Goal: Use online tool/utility: Utilize a website feature to perform a specific function

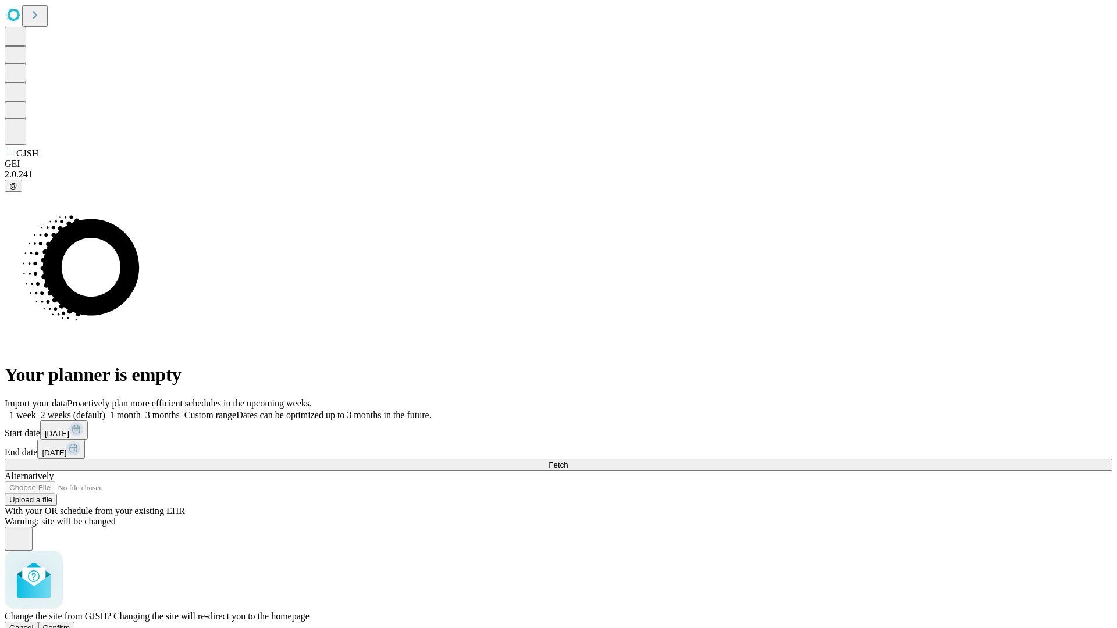
click at [70, 624] on span "Confirm" at bounding box center [56, 628] width 27 height 9
click at [36, 410] on label "1 week" at bounding box center [20, 415] width 31 height 10
click at [568, 461] on span "Fetch" at bounding box center [558, 465] width 19 height 9
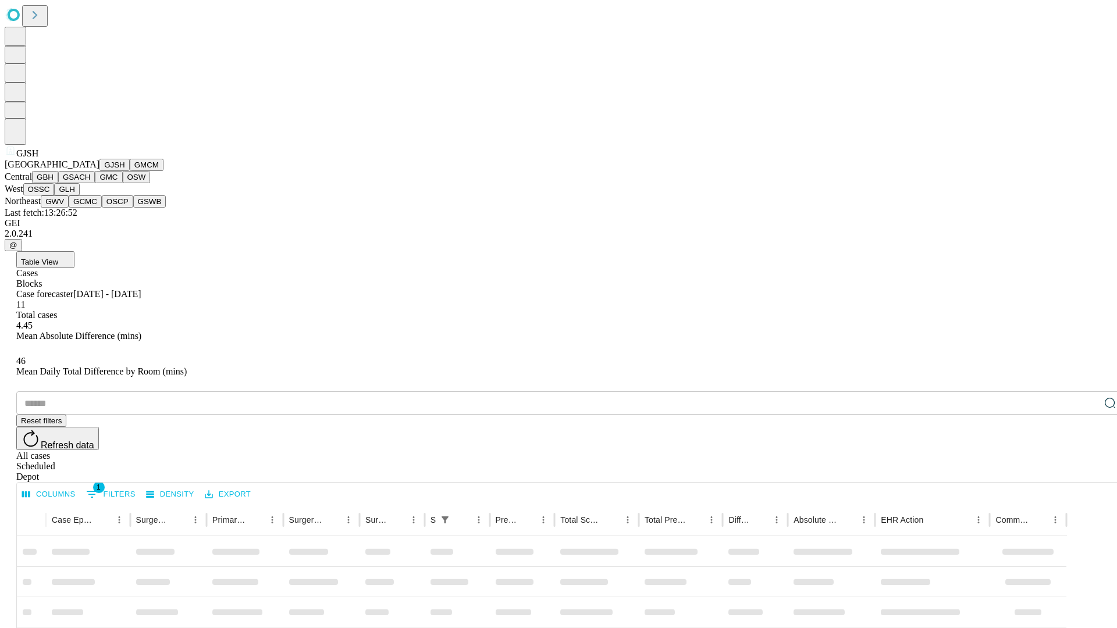
click at [130, 171] on button "GMCM" at bounding box center [147, 165] width 34 height 12
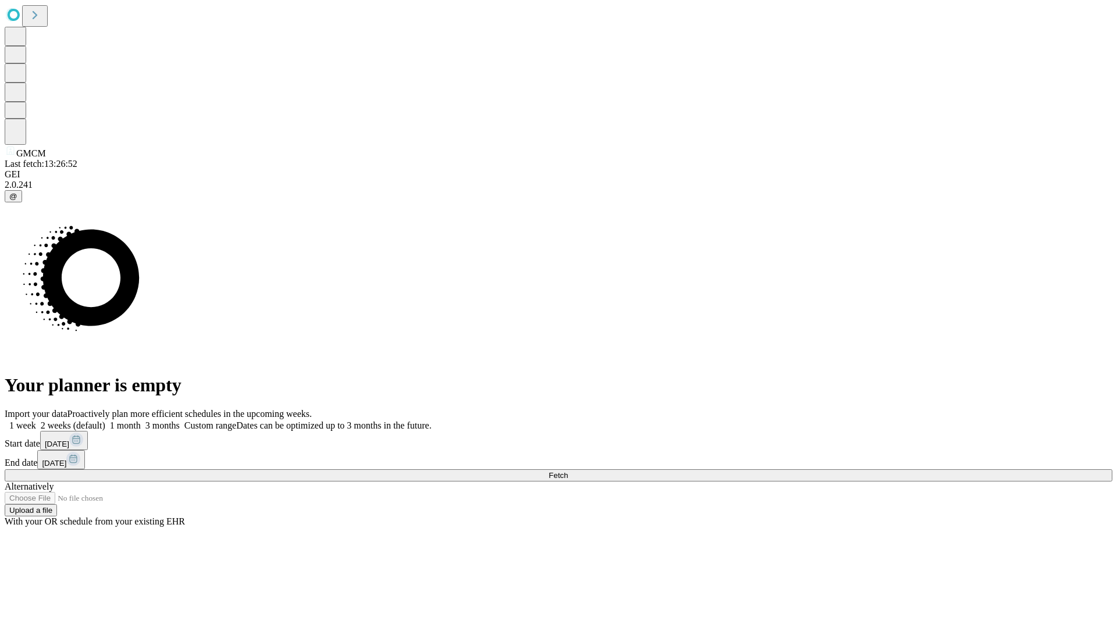
click at [36, 421] on label "1 week" at bounding box center [20, 426] width 31 height 10
click at [568, 471] on span "Fetch" at bounding box center [558, 475] width 19 height 9
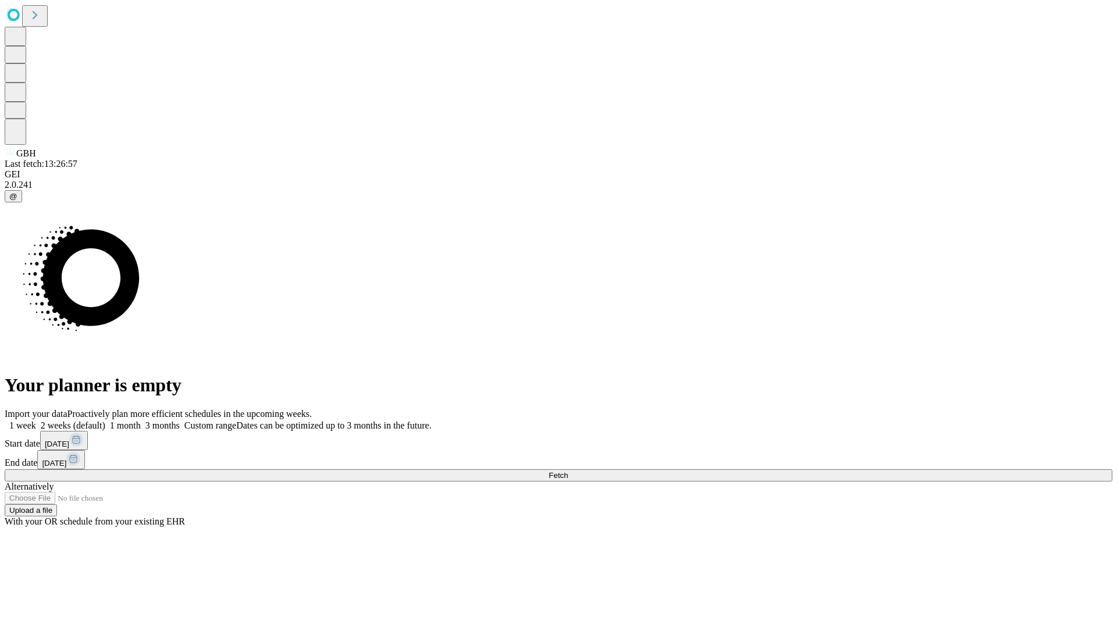
click at [36, 421] on label "1 week" at bounding box center [20, 426] width 31 height 10
click at [568, 471] on span "Fetch" at bounding box center [558, 475] width 19 height 9
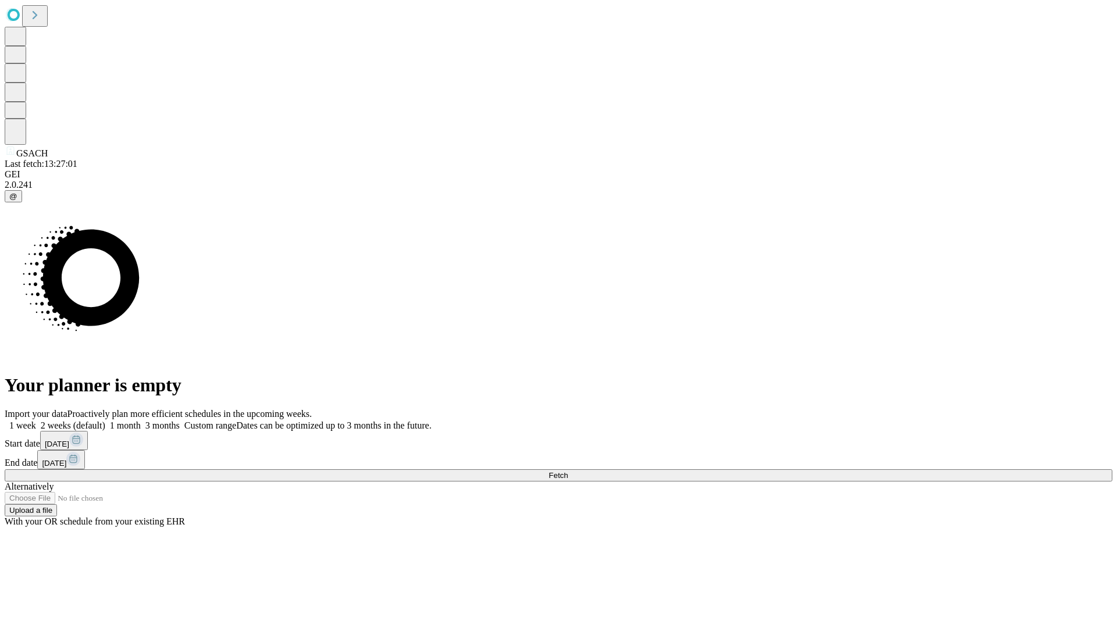
click at [36, 421] on label "1 week" at bounding box center [20, 426] width 31 height 10
click at [568, 471] on span "Fetch" at bounding box center [558, 475] width 19 height 9
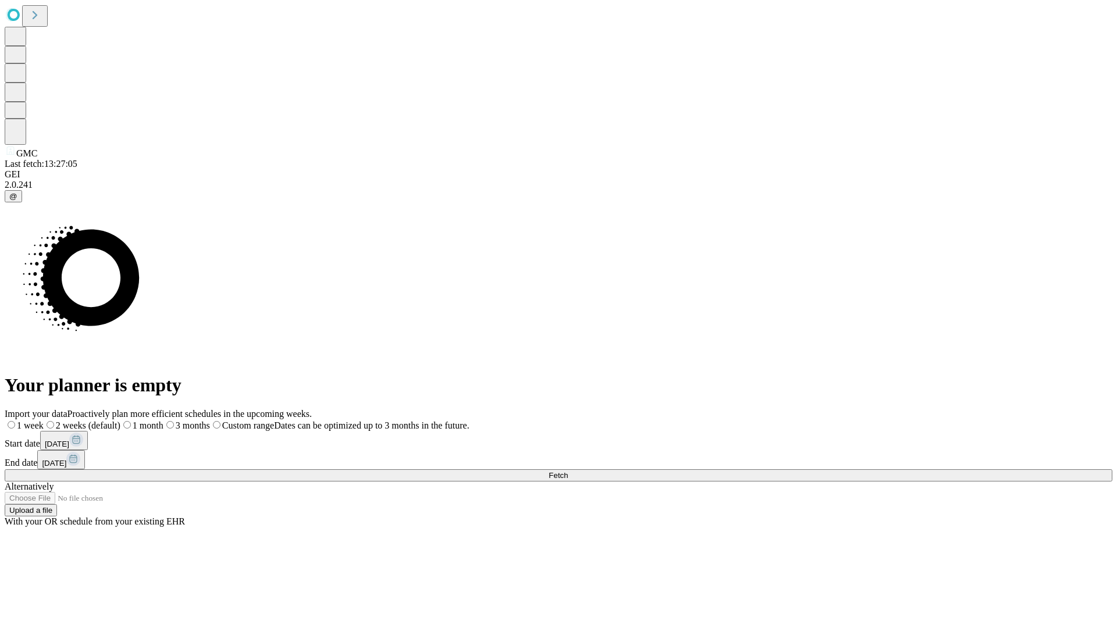
click at [44, 421] on label "1 week" at bounding box center [24, 426] width 39 height 10
click at [568, 471] on span "Fetch" at bounding box center [558, 475] width 19 height 9
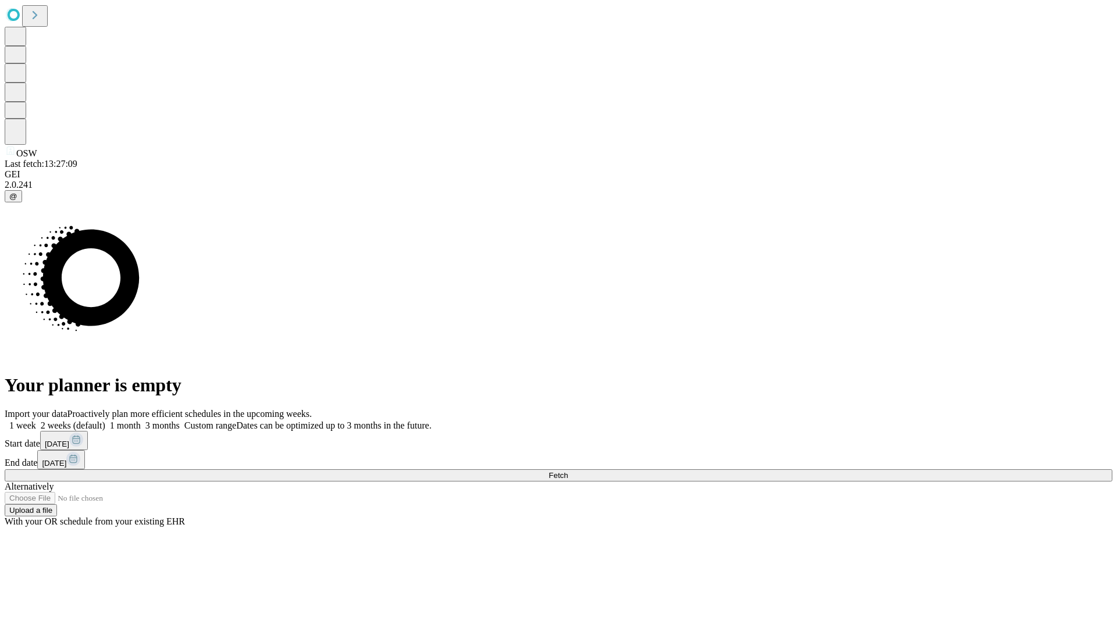
click at [36, 421] on label "1 week" at bounding box center [20, 426] width 31 height 10
click at [568, 471] on span "Fetch" at bounding box center [558, 475] width 19 height 9
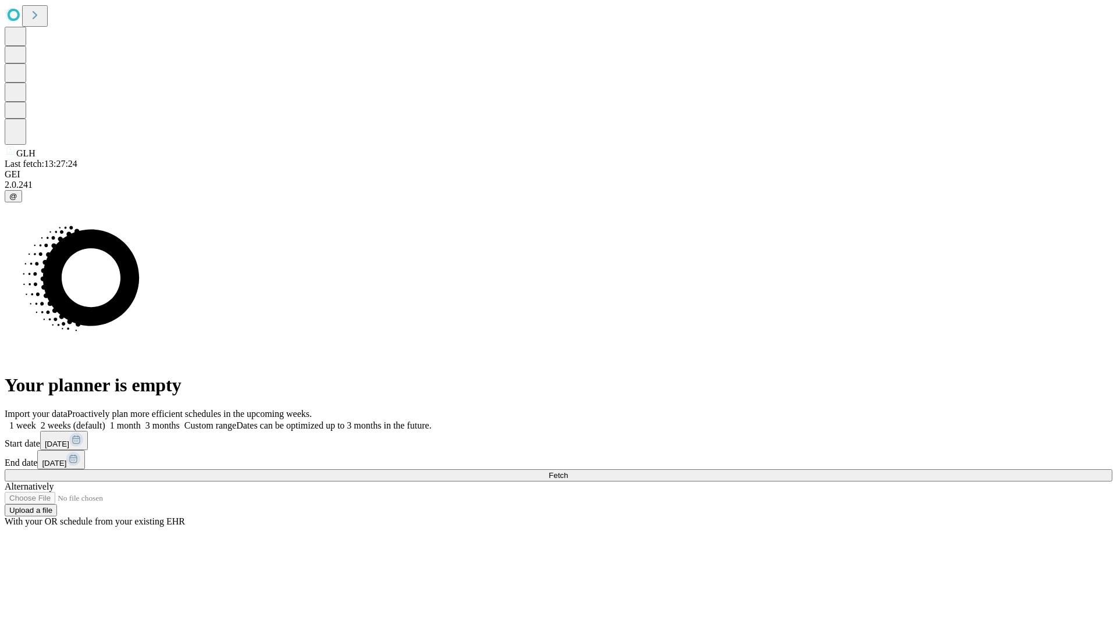
click at [36, 421] on label "1 week" at bounding box center [20, 426] width 31 height 10
click at [568, 471] on span "Fetch" at bounding box center [558, 475] width 19 height 9
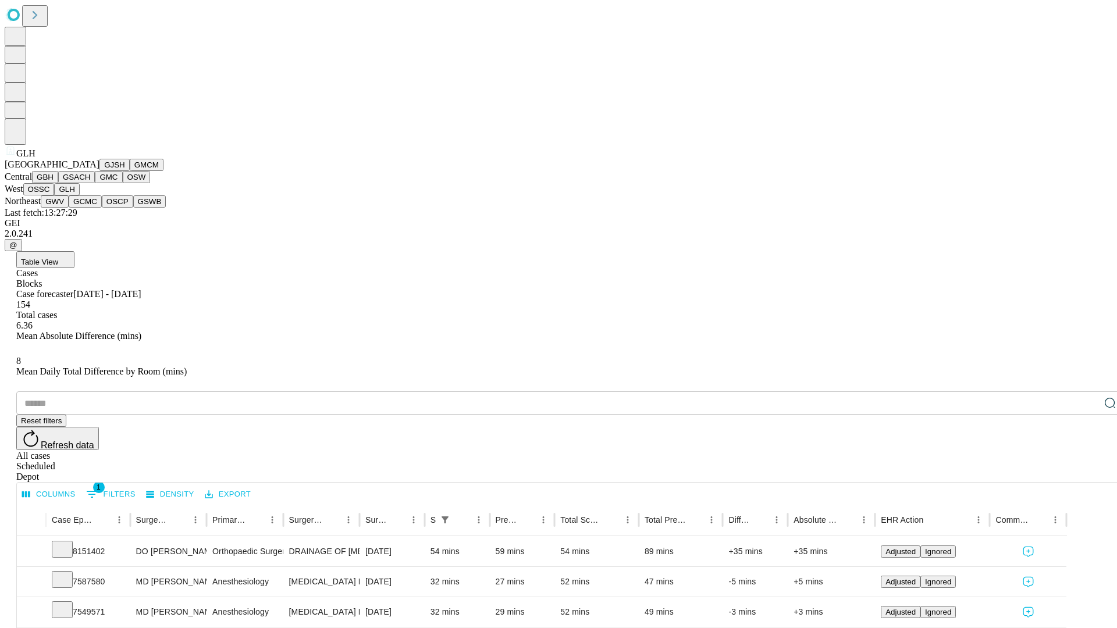
click at [69, 208] on button "GWV" at bounding box center [55, 201] width 28 height 12
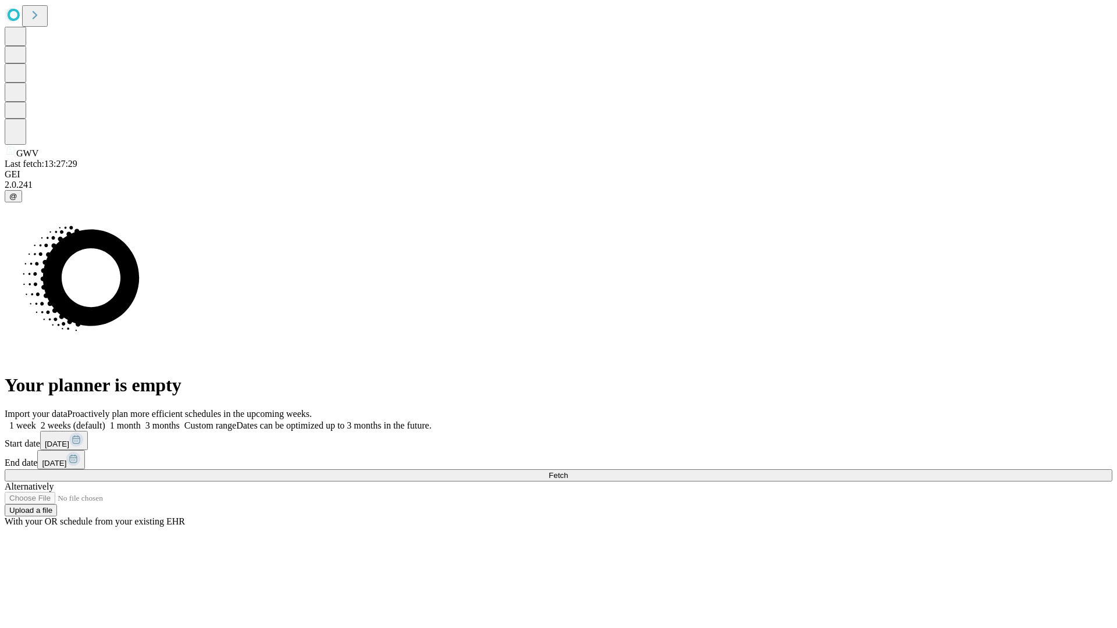
click at [36, 421] on label "1 week" at bounding box center [20, 426] width 31 height 10
click at [568, 471] on span "Fetch" at bounding box center [558, 475] width 19 height 9
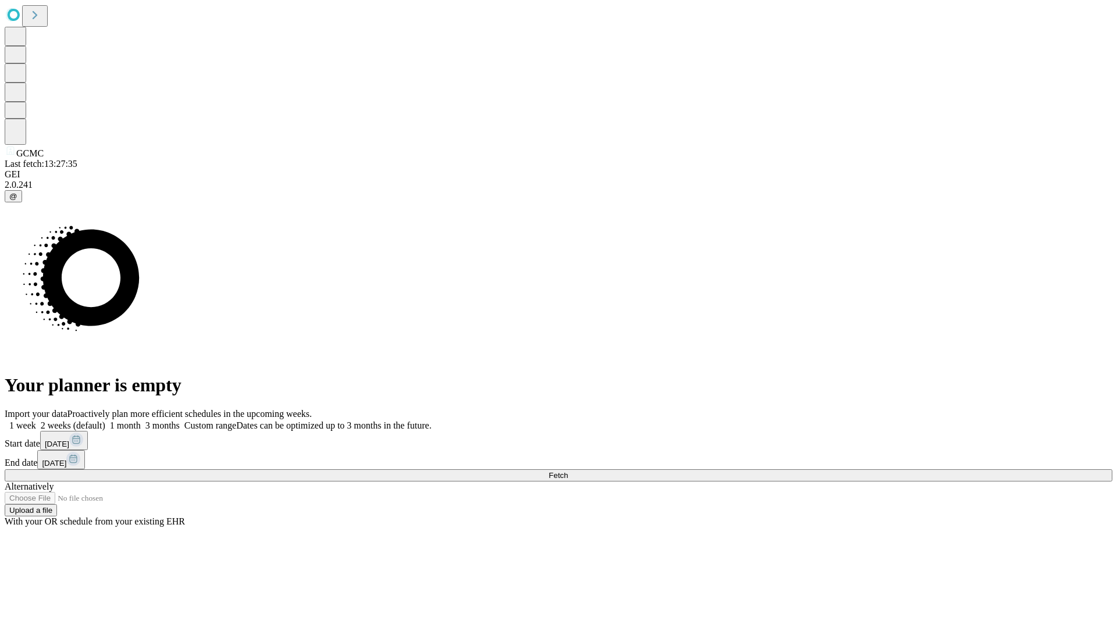
click at [36, 421] on label "1 week" at bounding box center [20, 426] width 31 height 10
click at [568, 471] on span "Fetch" at bounding box center [558, 475] width 19 height 9
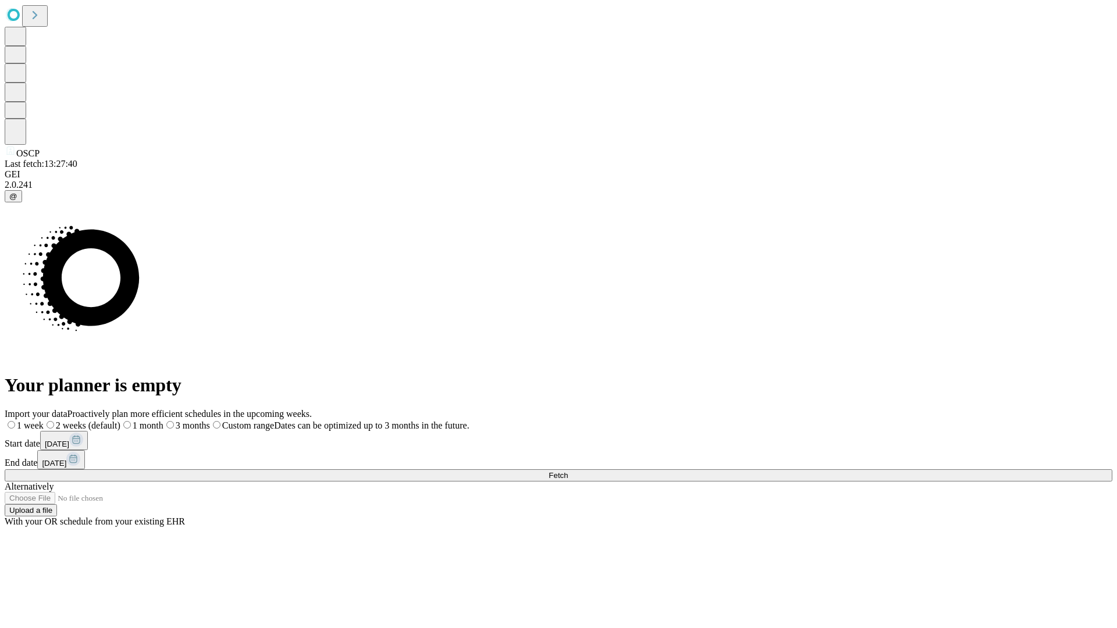
click at [44, 421] on label "1 week" at bounding box center [24, 426] width 39 height 10
click at [568, 471] on span "Fetch" at bounding box center [558, 475] width 19 height 9
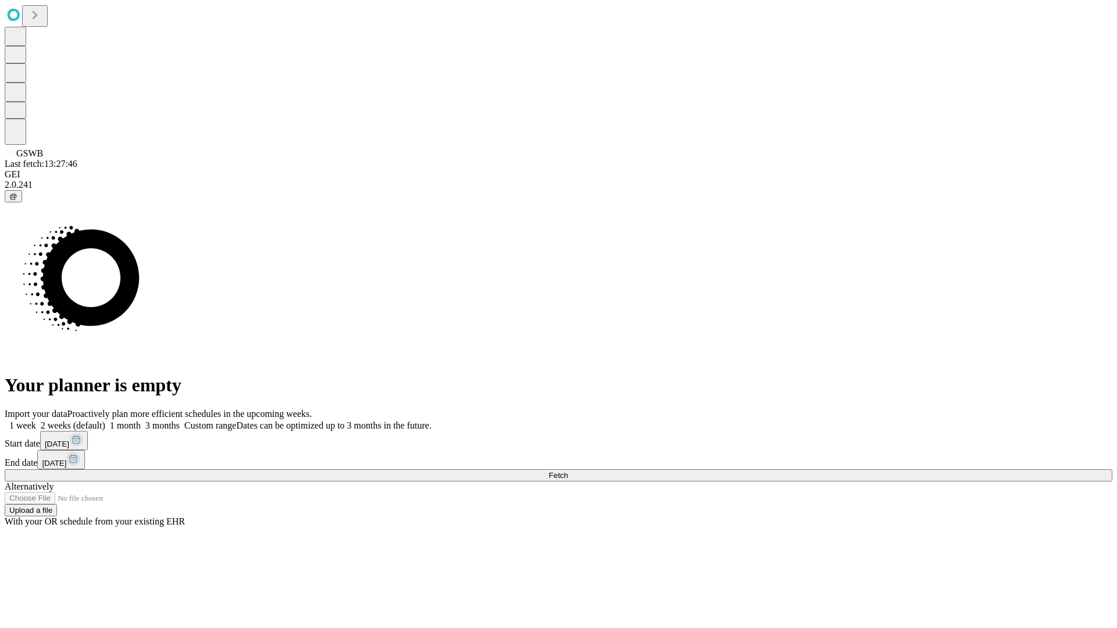
click at [36, 421] on label "1 week" at bounding box center [20, 426] width 31 height 10
click at [568, 471] on span "Fetch" at bounding box center [558, 475] width 19 height 9
